Goal: Check status: Check status

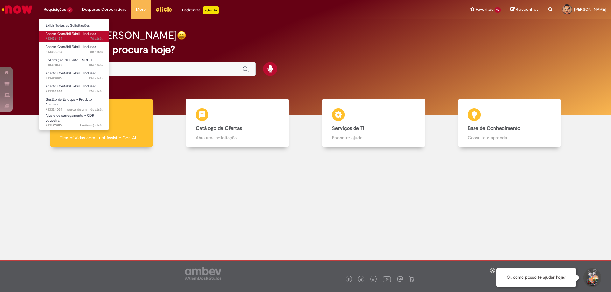
click at [57, 34] on span "Acerto Contábil Fabril - Inclusão" at bounding box center [70, 33] width 51 height 5
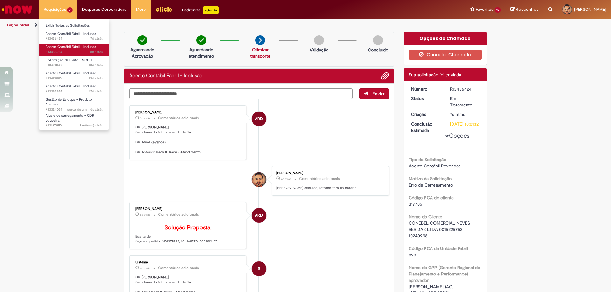
click at [58, 46] on span "Acerto Contábil Fabril - Inclusão" at bounding box center [70, 47] width 51 height 5
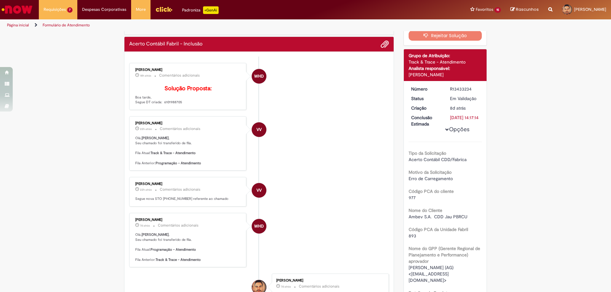
scroll to position [64, 0]
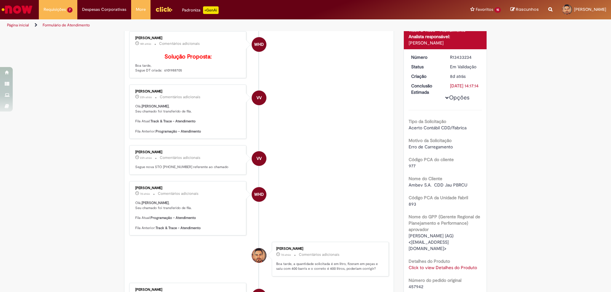
click at [171, 73] on p "Solução Proposta: Boa tarde, Segue DT criada: 6101988705" at bounding box center [188, 63] width 106 height 19
copy p "6101988705"
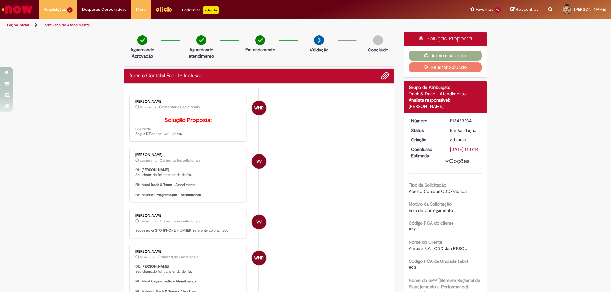
click at [428, 67] on icon "button" at bounding box center [427, 67] width 8 height 4
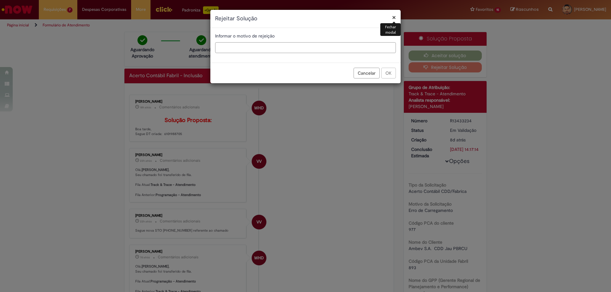
click at [261, 51] on input "text" at bounding box center [305, 47] width 181 height 11
type input "*"
drag, startPoint x: 380, startPoint y: 46, endPoint x: 403, endPoint y: 65, distance: 29.4
click at [380, 46] on input "**********" at bounding box center [305, 47] width 181 height 11
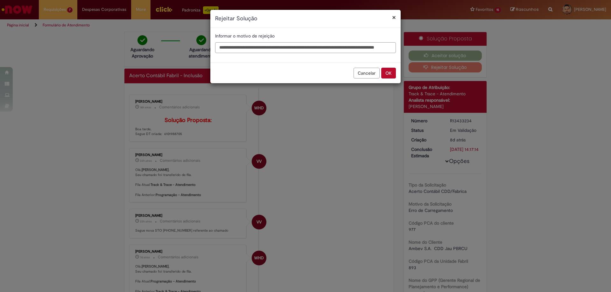
type input "**********"
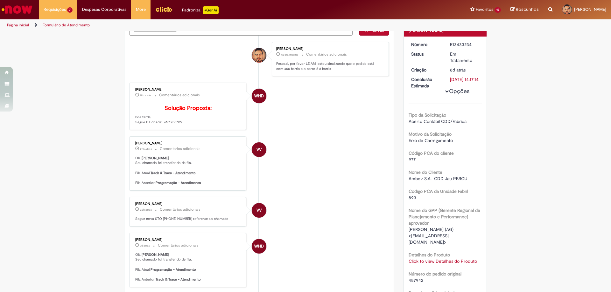
scroll to position [0, 0]
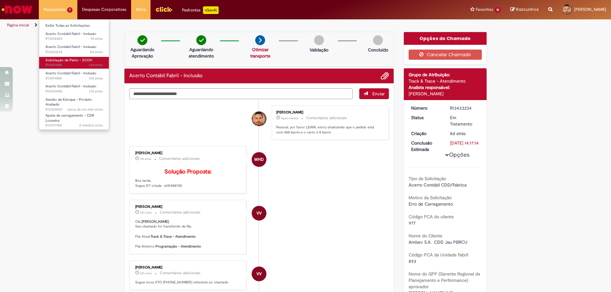
click at [73, 63] on link "Solicitação de Pleito - SCOH 13d atrás 13 dias atrás R13421048" at bounding box center [74, 63] width 70 height 12
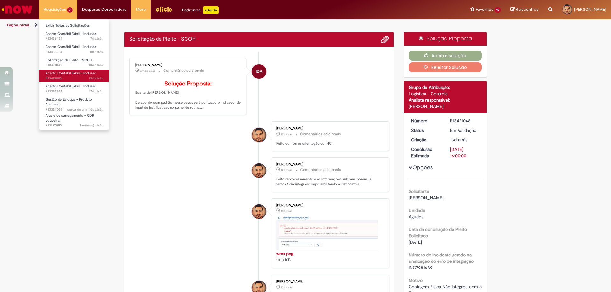
click at [63, 73] on span "Acerto Contábil Fabril - Inclusão" at bounding box center [70, 73] width 51 height 5
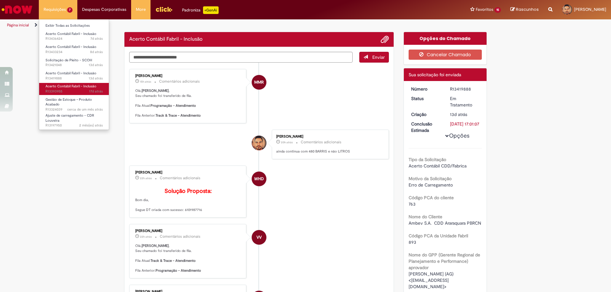
click at [61, 88] on span "Acerto Contábil Fabril - Inclusão" at bounding box center [70, 86] width 51 height 5
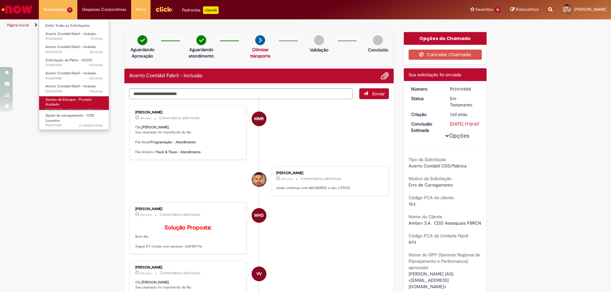
click at [65, 99] on span "Gestão de Estoque – Produto Acabado" at bounding box center [68, 102] width 46 height 10
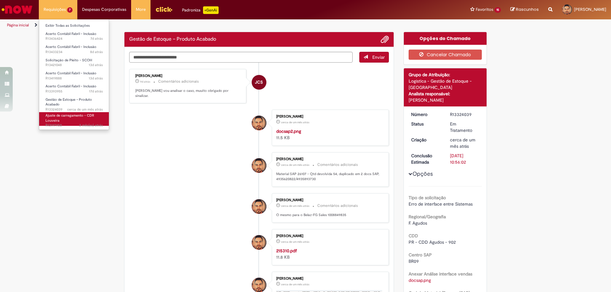
click at [65, 113] on span "Ajuste de carregamento - CDR Louveira" at bounding box center [69, 118] width 49 height 10
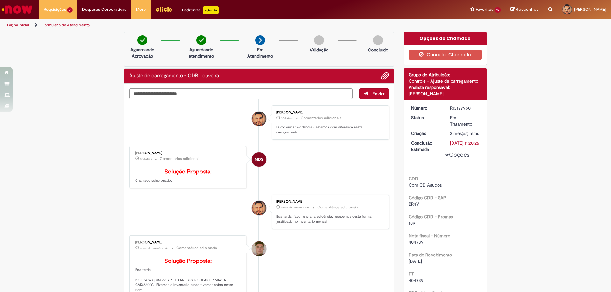
click at [178, 90] on textarea "Digite sua mensagem aqui..." at bounding box center [240, 93] width 223 height 11
type textarea "***"
click at [366, 97] on button "Enviar" at bounding box center [374, 93] width 30 height 11
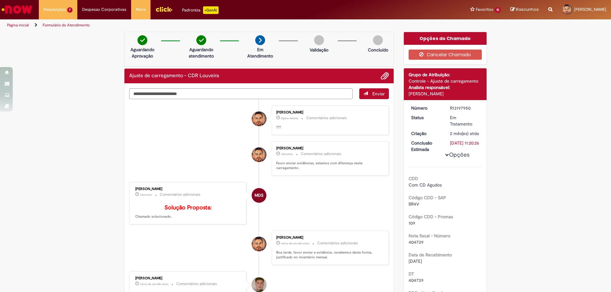
click at [28, 6] on img "Ir para a Homepage" at bounding box center [17, 9] width 33 height 13
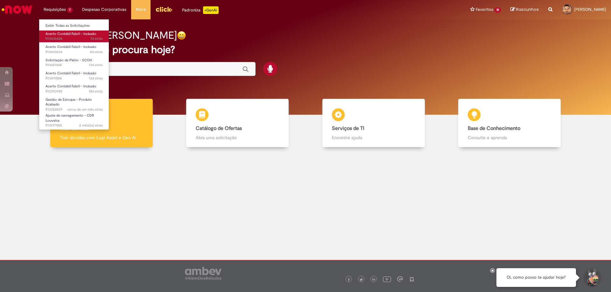
click at [63, 38] on span "7d atrás 7 dias atrás R13436424" at bounding box center [73, 38] width 57 height 5
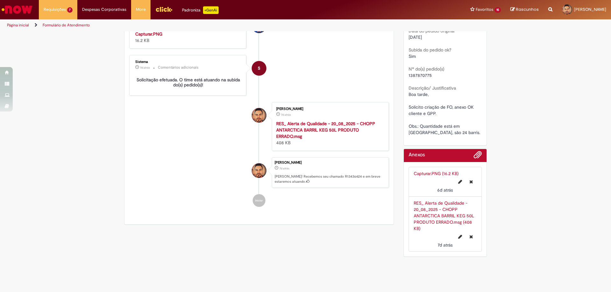
scroll to position [376, 0]
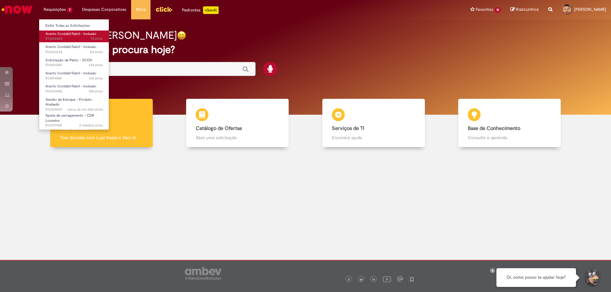
click at [64, 35] on span "Acerto Contábil Fabril - Inclusão" at bounding box center [70, 33] width 51 height 5
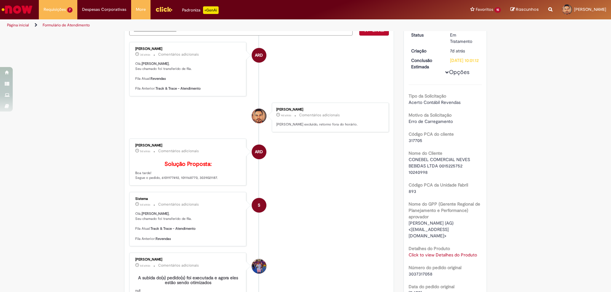
scroll to position [132, 0]
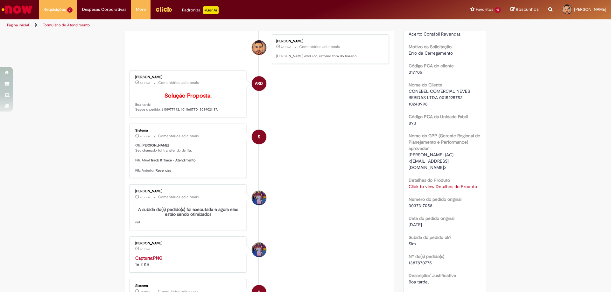
click at [425, 188] on link "Click to view Detalhes do Produto" at bounding box center [443, 187] width 68 height 6
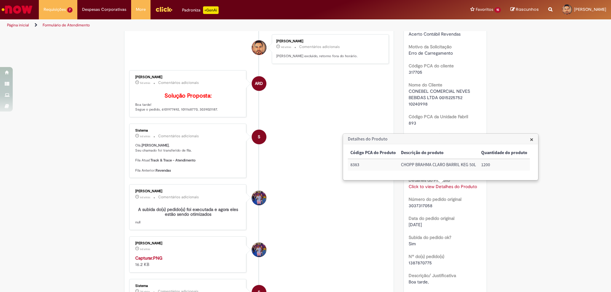
click at [310, 178] on li "S Sistema 6d atrás 6 dias atrás Comentários adicionais [PERSON_NAME] , Seu cham…" at bounding box center [259, 151] width 260 height 54
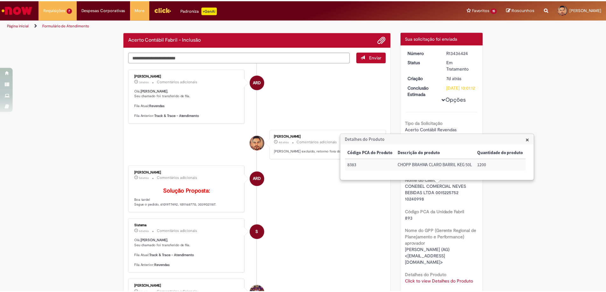
scroll to position [0, 0]
